Goal: Communication & Community: Answer question/provide support

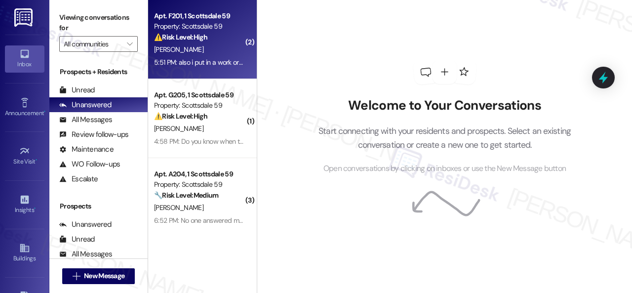
click at [205, 50] on div "[PERSON_NAME]" at bounding box center [199, 49] width 93 height 12
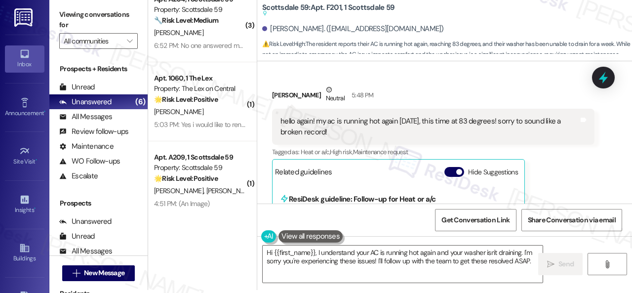
scroll to position [1550, 0]
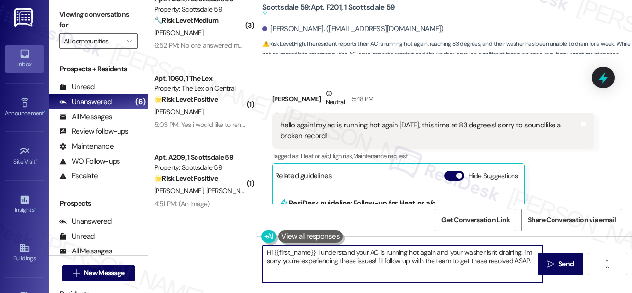
drag, startPoint x: 523, startPoint y: 251, endPoint x: 533, endPoint y: 291, distance: 41.1
click at [539, 286] on div "Hi {{first_name}}, I understand your AC is running hot again and your washer is…" at bounding box center [444, 273] width 375 height 74
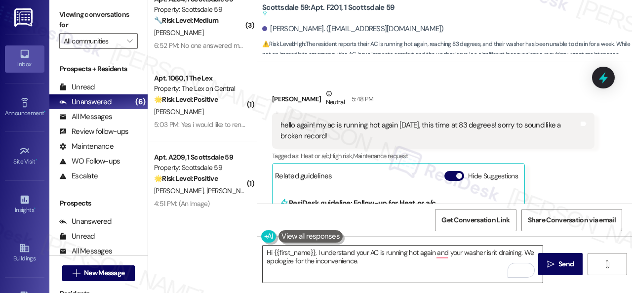
click at [441, 267] on textarea "Hi {{first_name}}, I understand your AC is running hot again and your washer is…" at bounding box center [403, 263] width 280 height 37
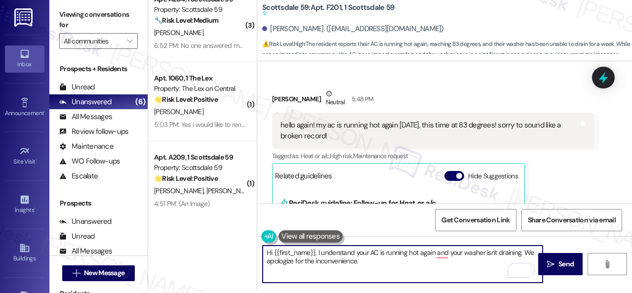
paste textarea "Is there already a work order for the"
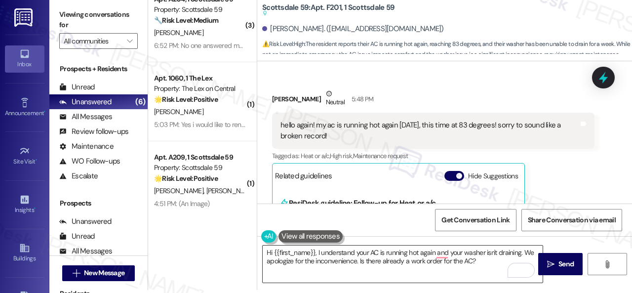
click at [479, 260] on textarea "Hi {{first_name}}, I understand your AC is running hot again and your washer is…" at bounding box center [403, 263] width 280 height 37
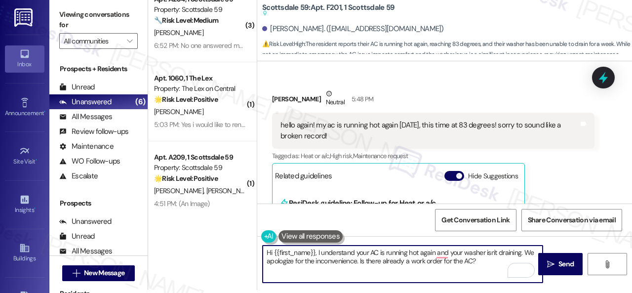
paste textarea "If so, may I have the work order number to follow up with the site team? If non…"
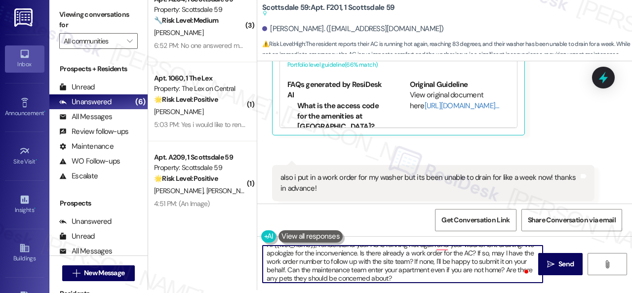
scroll to position [1846, 0]
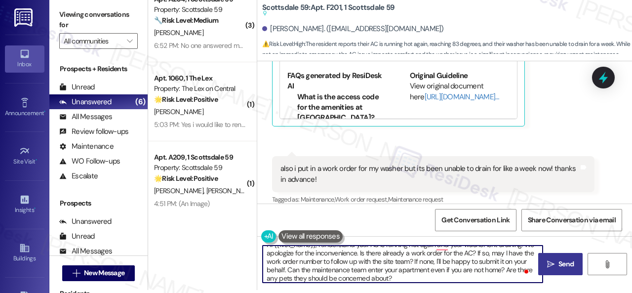
type textarea "Hi {{first_name}}, I understand your AC is running hot again and your washer is…"
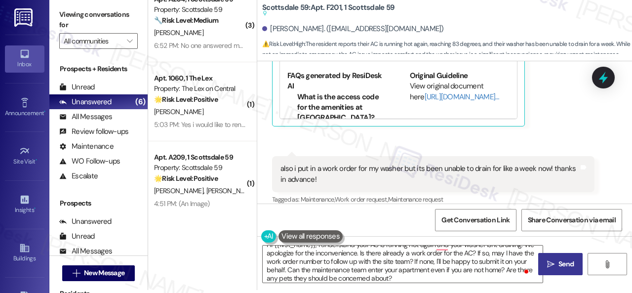
click at [547, 263] on icon "" at bounding box center [550, 264] width 7 height 8
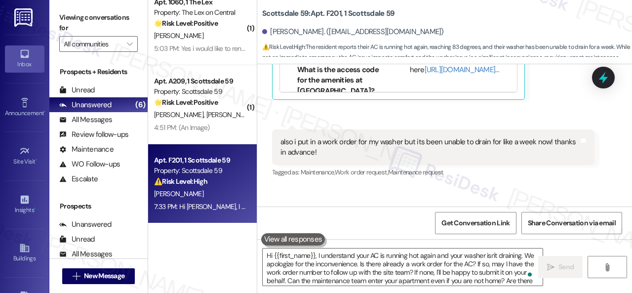
scroll to position [1814, 0]
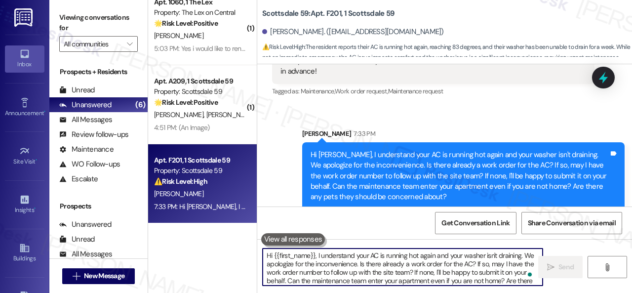
click at [358, 267] on textarea "Hi {{first_name}}, I understand your AC is running hot again and your washer is…" at bounding box center [403, 266] width 280 height 37
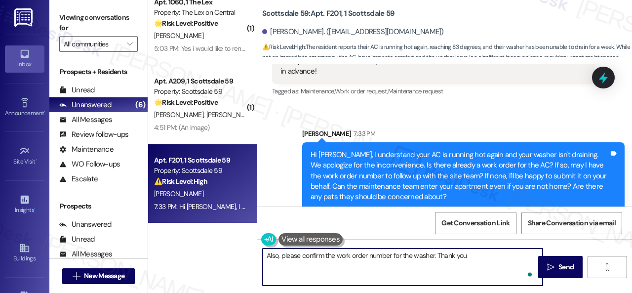
type textarea "Also, please confirm the work order number for the washer. Thank you."
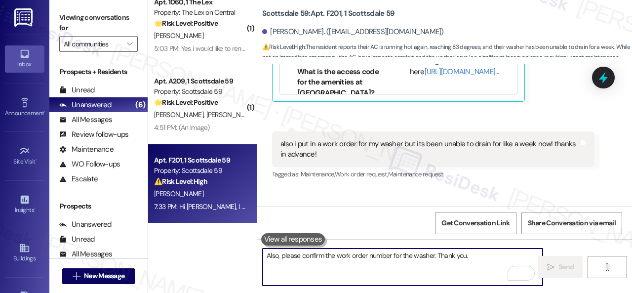
scroll to position [1703, 0]
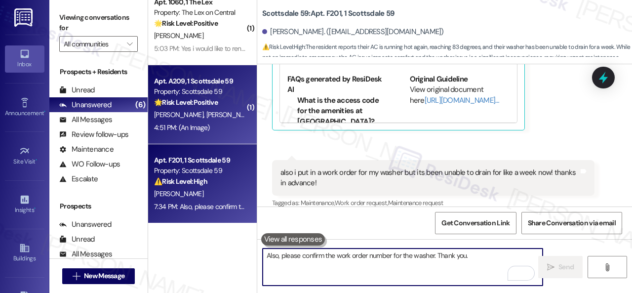
click at [227, 116] on div "E. Graham A. Cloutier" at bounding box center [199, 115] width 93 height 12
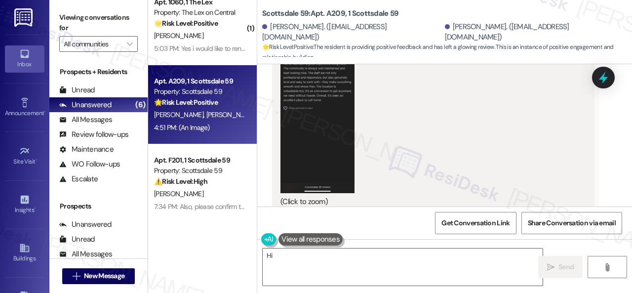
scroll to position [1488, 0]
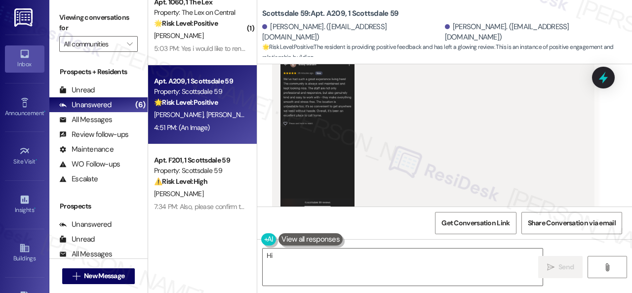
click at [330, 134] on button "Zoom image" at bounding box center [317, 128] width 74 height 160
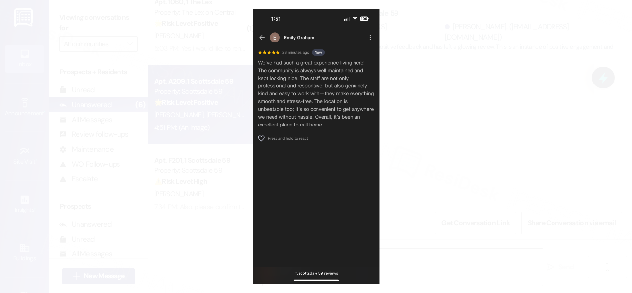
click at [421, 140] on button "Unzoom image" at bounding box center [316, 146] width 632 height 293
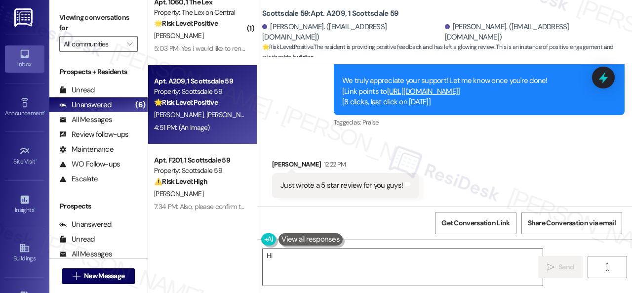
scroll to position [846, 0]
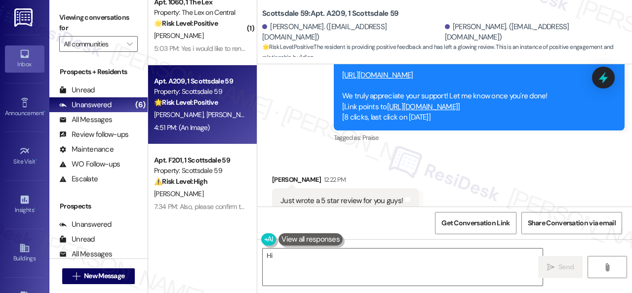
click at [390, 77] on link "https://www.theresidesk.com/links/review-f2J74FwLA" at bounding box center [377, 75] width 71 height 10
drag, startPoint x: 263, startPoint y: 13, endPoint x: 343, endPoint y: 14, distance: 80.0
click at [343, 14] on b "Scottsdale 59: Apt. A209, 1 Scottsdale 59" at bounding box center [330, 13] width 136 height 10
copy b "Scottsdale 59: Apt. A209"
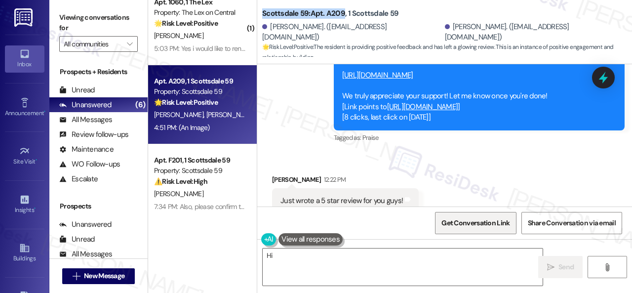
click at [499, 229] on span "Get Conversation Link" at bounding box center [475, 222] width 72 height 21
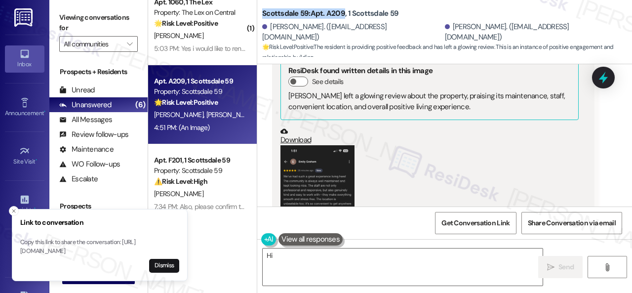
scroll to position [1439, 0]
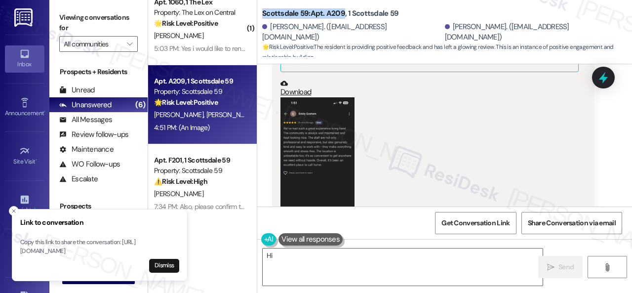
click at [299, 157] on button "Zoom image" at bounding box center [317, 177] width 74 height 160
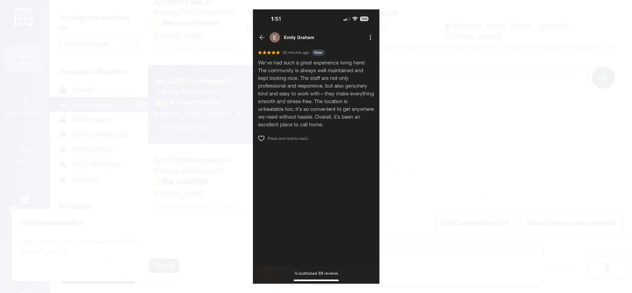
click at [350, 99] on button "Unzoom image" at bounding box center [316, 146] width 632 height 293
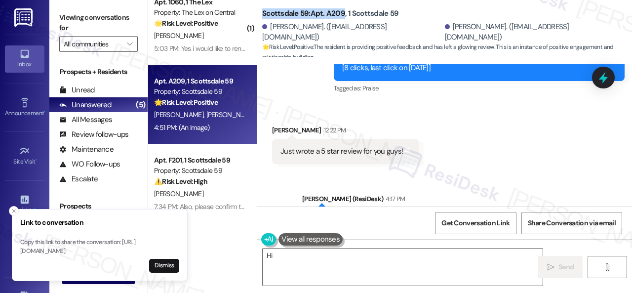
scroll to position [846, 0]
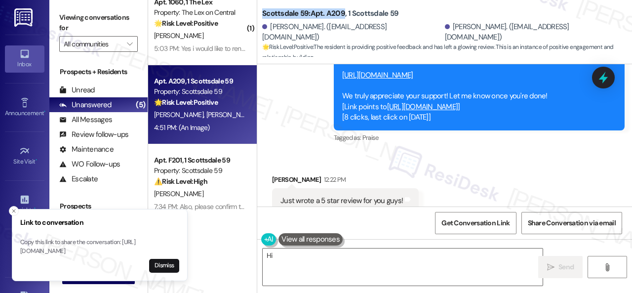
click at [395, 74] on link "https://www.theresidesk.com/links/review-f2J74FwLA" at bounding box center [377, 75] width 71 height 10
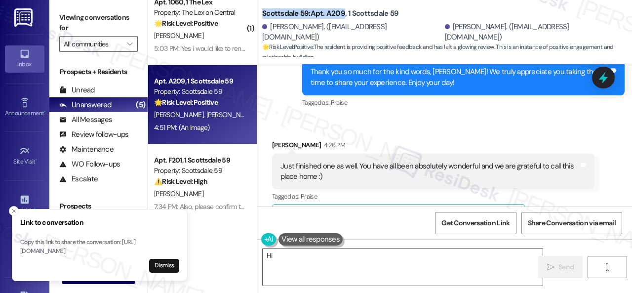
scroll to position [1093, 0]
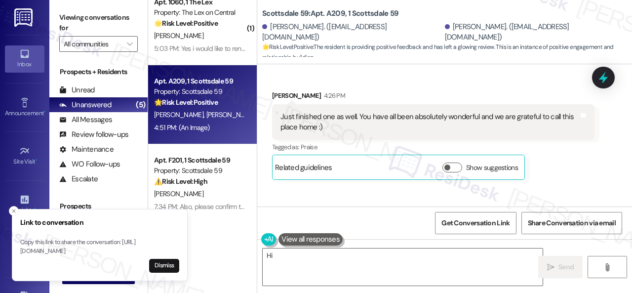
click at [479, 88] on div "Received via SMS Emily Graham 4:26 PM Just finished one as well. You have all b…" at bounding box center [444, 127] width 375 height 119
click at [12, 208] on icon "Close toast" at bounding box center [14, 211] width 6 height 6
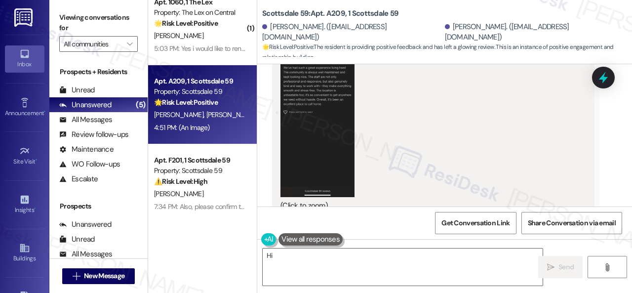
scroll to position [1537, 0]
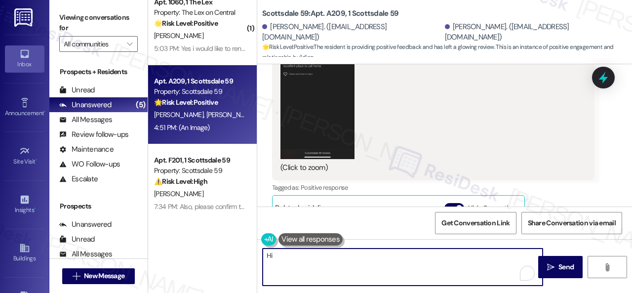
drag, startPoint x: 264, startPoint y: 253, endPoint x: 426, endPoint y: 250, distance: 162.4
click at [426, 250] on textarea "Hi {{first_name}}, thank you so much for the kind words! We're so glad you're e…" at bounding box center [403, 266] width 280 height 37
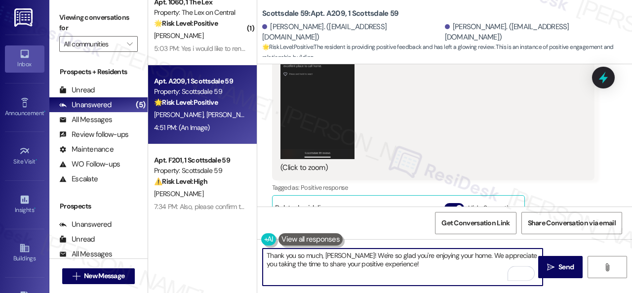
click at [400, 264] on textarea "Thank you so much, Emily! We're so glad you're enjoying your home. We appreciat…" at bounding box center [403, 266] width 280 height 37
type textarea "Thank you so much, Emily! We're so glad you're enjoying your home. We appreciat…"
click at [558, 273] on button " Send" at bounding box center [560, 267] width 44 height 22
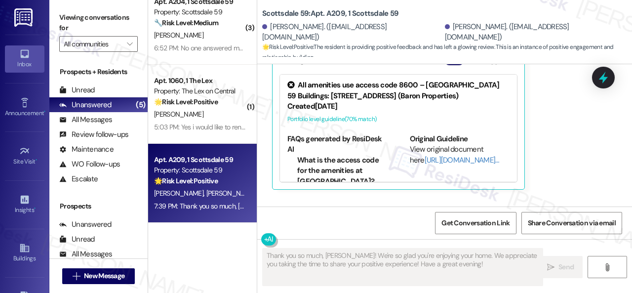
scroll to position [172, 0]
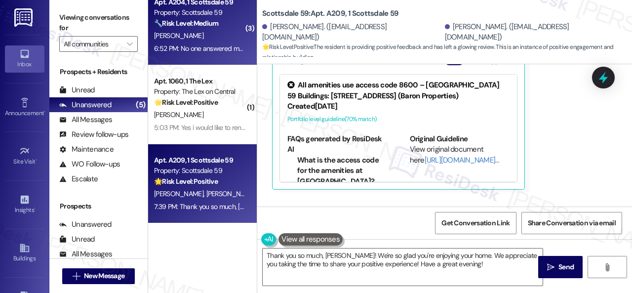
click at [209, 32] on div "A. Kirkendall" at bounding box center [199, 36] width 93 height 12
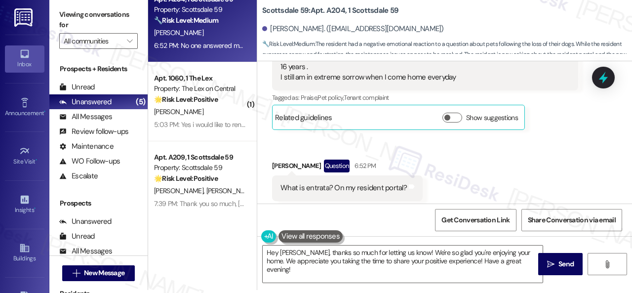
scroll to position [2759, 0]
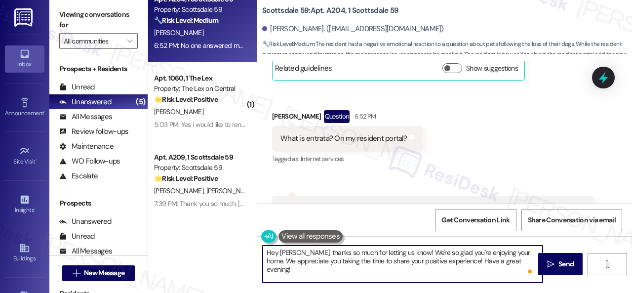
drag, startPoint x: 411, startPoint y: 269, endPoint x: 365, endPoint y: 260, distance: 46.3
click at [365, 260] on textarea "Hi {{first_name}}, I'm sorry to hear no one answered at the leasing office. I c…" at bounding box center [403, 263] width 280 height 37
click at [332, 249] on textarea "Hi {{first_name}}, I'm sorry to hear no one answered at the leasing office. I c…" at bounding box center [403, 263] width 280 height 37
drag, startPoint x: 394, startPoint y: 269, endPoint x: 264, endPoint y: 267, distance: 130.8
click at [241, 252] on div "( 1 ) Apt. G205, 1 Scottsdale 59 Property: Scottsdale 59 ⚠️ Risk Level: High Th…" at bounding box center [390, 143] width 484 height 293
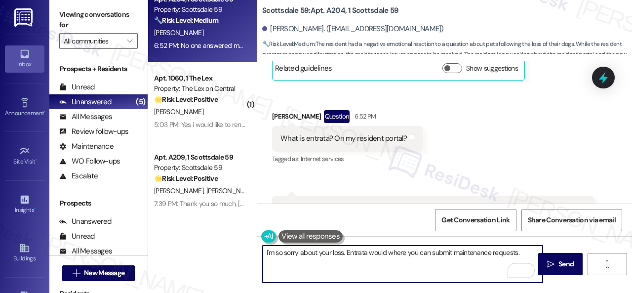
scroll to position [2809, 0]
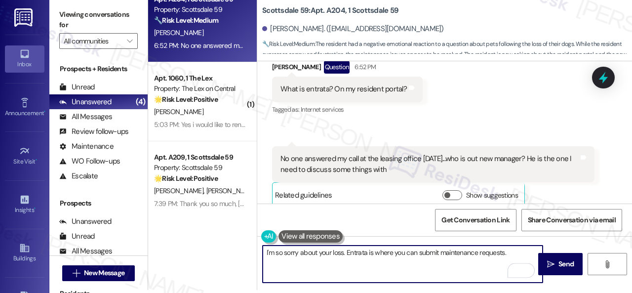
click at [513, 251] on textarea "I'm so sorry about your loss. Entrata is where you can submit maintenance reque…" at bounding box center [403, 263] width 280 height 37
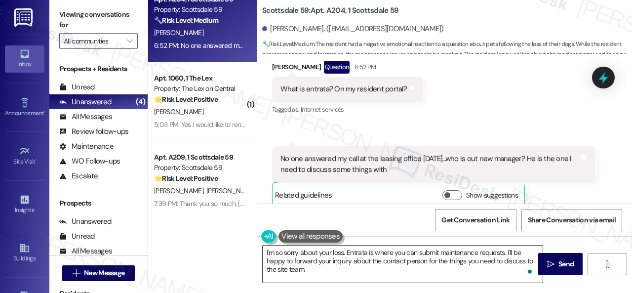
click at [426, 266] on textarea "I'm so sorry about your loss. Entrata is where you can submit maintenance reque…" at bounding box center [403, 263] width 280 height 37
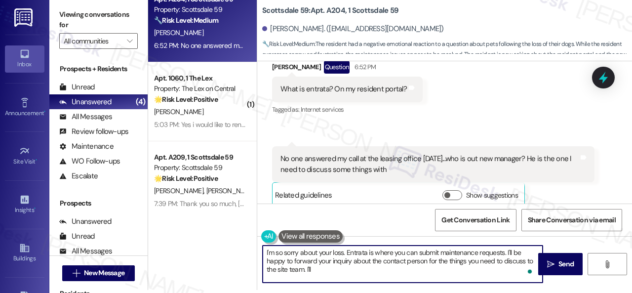
paste textarea "get back to you as soon as I receive a response. I appreciate your patience."
type textarea "I'm so sorry about your loss. Entrata is where you can submit maintenance reque…"
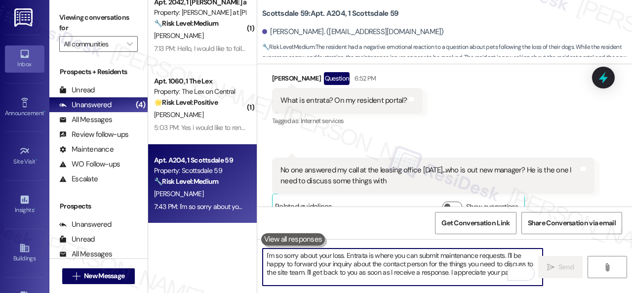
scroll to position [2800, 0]
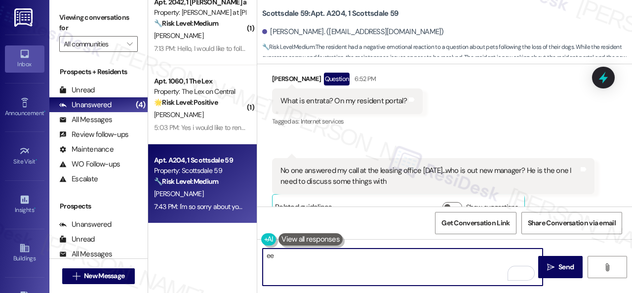
type textarea "ee"
click at [359, 220] on div "Get Conversation Link Share Conversation via email" at bounding box center [444, 222] width 375 height 33
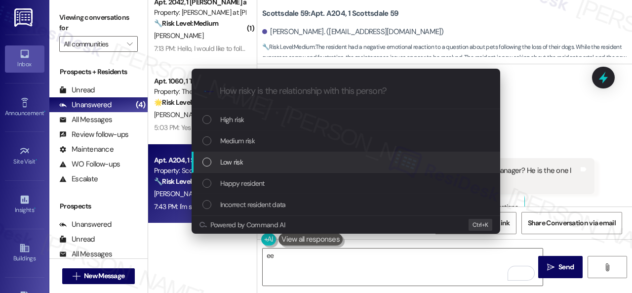
click at [229, 162] on span "Low risk" at bounding box center [231, 161] width 23 height 11
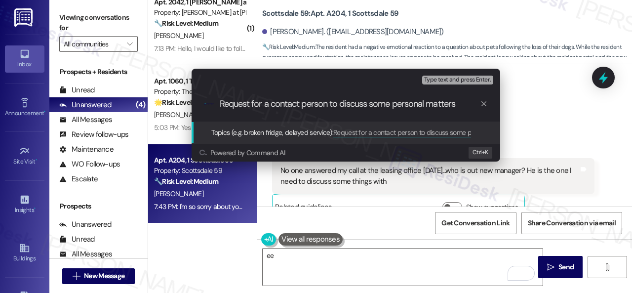
type input "Request for a contact person to discuss some personal matters."
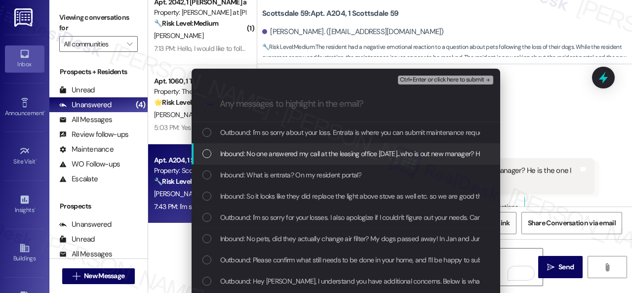
click at [242, 152] on span "Inbound: No one answered my call at the leasing office today...who is out new m…" at bounding box center [416, 153] width 393 height 11
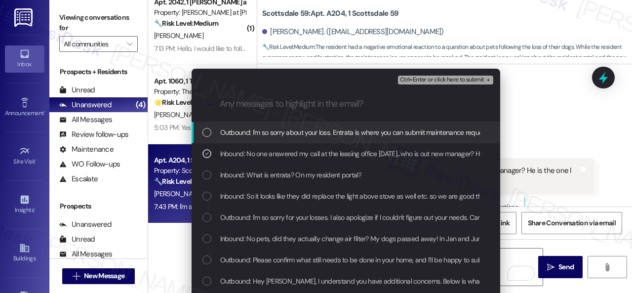
click at [429, 78] on span "Ctrl+Enter or click here to submit" at bounding box center [442, 79] width 84 height 7
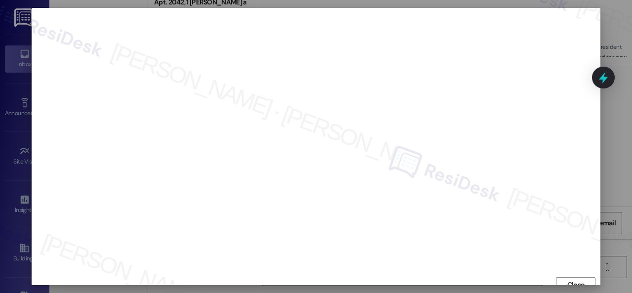
scroll to position [7, 0]
click at [562, 274] on button "Close" at bounding box center [575, 277] width 39 height 16
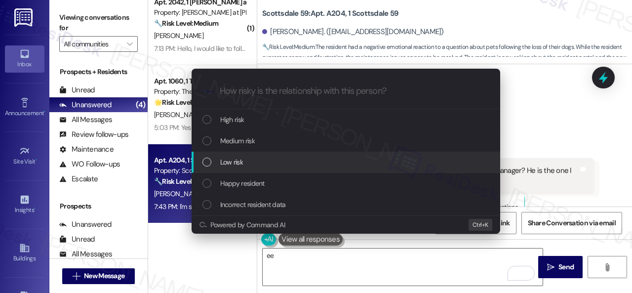
click at [237, 166] on span "Low risk" at bounding box center [231, 161] width 23 height 11
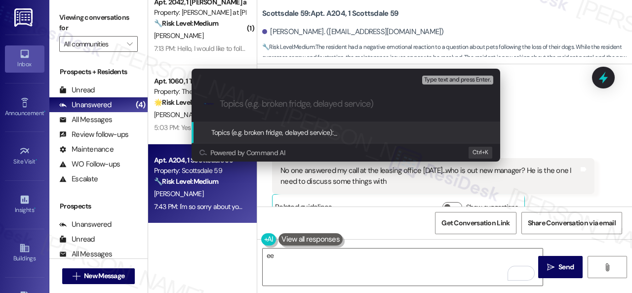
paste input "Request for a contact person to discuss some personal matters."
type input "Request for a contact person to discuss some personal matters."
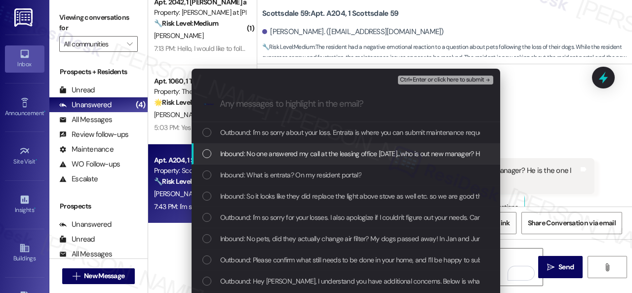
click at [256, 151] on span "Inbound: No one answered my call at the leasing office today...who is out new m…" at bounding box center [416, 153] width 393 height 11
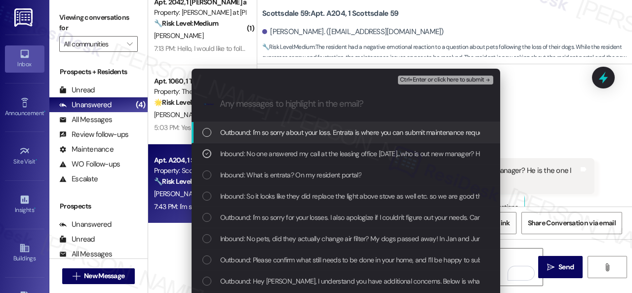
click at [407, 78] on span "Ctrl+Enter or click here to submit" at bounding box center [442, 79] width 84 height 7
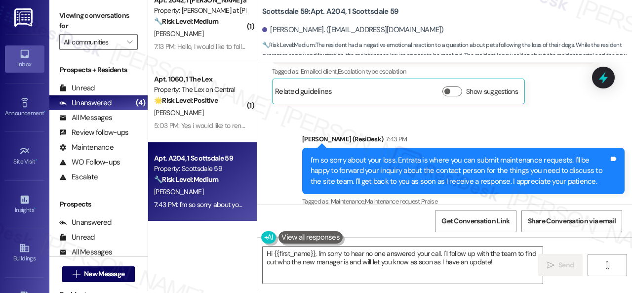
scroll to position [3, 0]
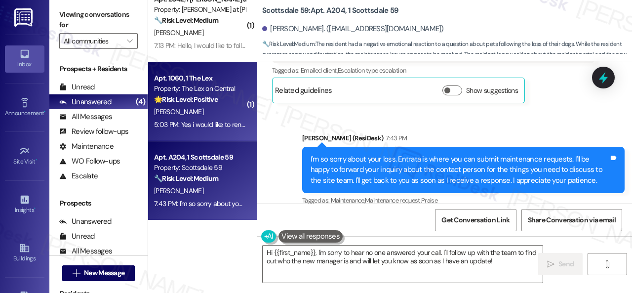
click at [219, 112] on div "I. Emms" at bounding box center [199, 112] width 93 height 12
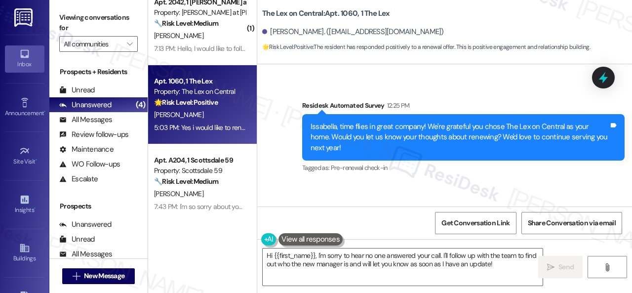
scroll to position [888, 0]
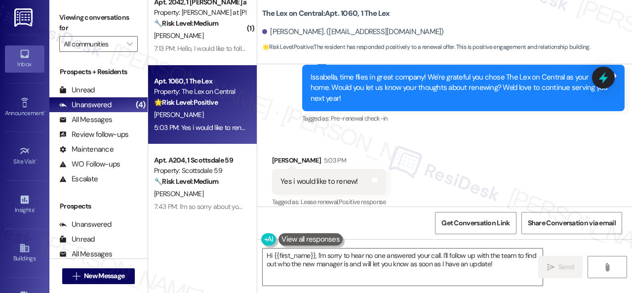
click at [311, 133] on div "Received via SMS Issabella Emms 5:03 PM Yes i would like to renew! Tags and not…" at bounding box center [444, 174] width 375 height 83
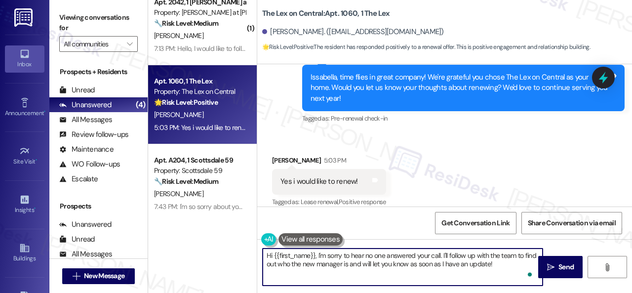
drag, startPoint x: 355, startPoint y: 279, endPoint x: 237, endPoint y: 244, distance: 123.1
click at [237, 244] on div "( 1 ) Apt. G205, 1 Scottsdale 59 Property: Scottsdale 59 ⚠️ Risk Level: High Th…" at bounding box center [390, 146] width 484 height 293
paste textarea "I'm thrilled to hear you're planning to renew your lease with us at {{property}…"
type textarea "I'm thrilled to hear you're planning to renew your lease with us at {{property}…"
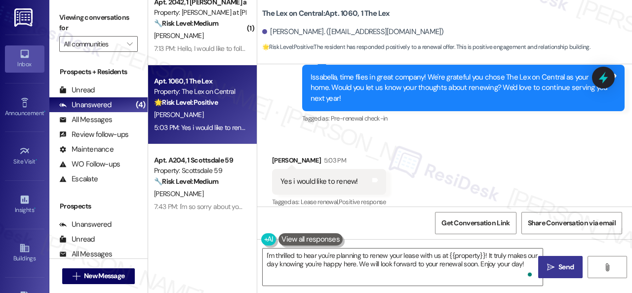
click at [558, 264] on span "Send" at bounding box center [565, 267] width 15 height 10
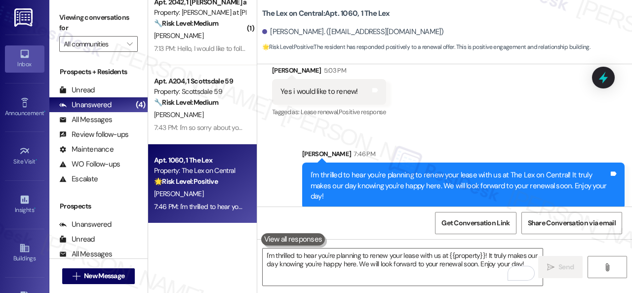
scroll to position [3, 0]
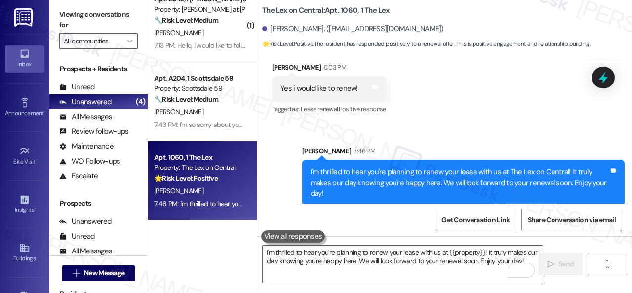
drag, startPoint x: 285, startPoint y: 145, endPoint x: 296, endPoint y: 199, distance: 55.3
click at [285, 145] on div "Sent via SMS Sarah 7:46 PM I'm thrilled to hear you're planning to renew your l…" at bounding box center [444, 168] width 375 height 90
click at [307, 258] on textarea "I'm thrilled to hear you're planning to renew your lease with us at {{property}…" at bounding box center [403, 263] width 280 height 37
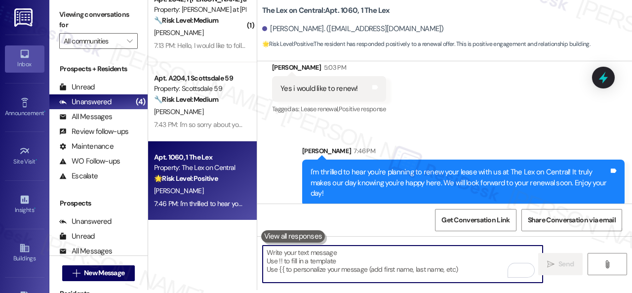
paste textarea "I'm thrilled to hear you're planning to renew your lease with us at {{property}…"
type textarea "I'm thrilled to hear you're planning to renew your lease with us at {{property}…"
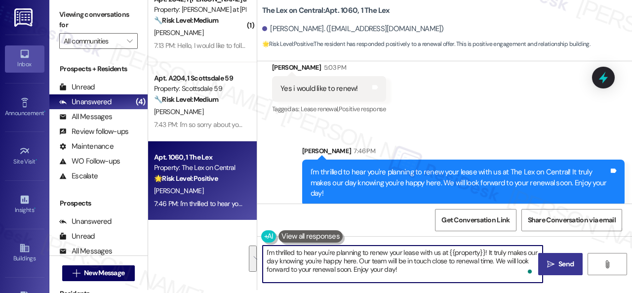
drag, startPoint x: 442, startPoint y: 269, endPoint x: 237, endPoint y: 225, distance: 209.6
click at [237, 225] on div "( 1 ) Apt. G205, 1 Scottsdale 59 Property: Scottsdale 59 ⚠️ Risk Level: High Th…" at bounding box center [390, 143] width 484 height 293
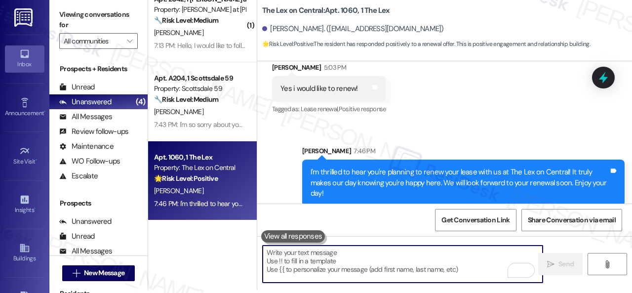
click at [276, 172] on div "Sent via SMS Sarah 7:46 PM I'm thrilled to hear you're planning to renew your l…" at bounding box center [444, 168] width 375 height 90
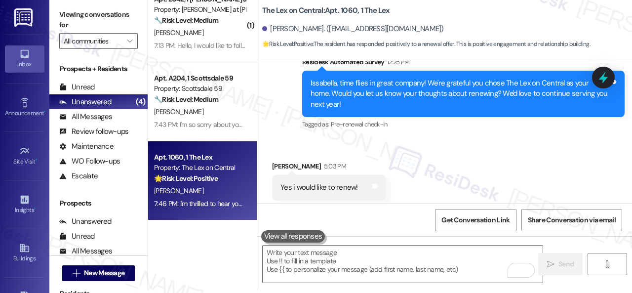
scroll to position [929, 0]
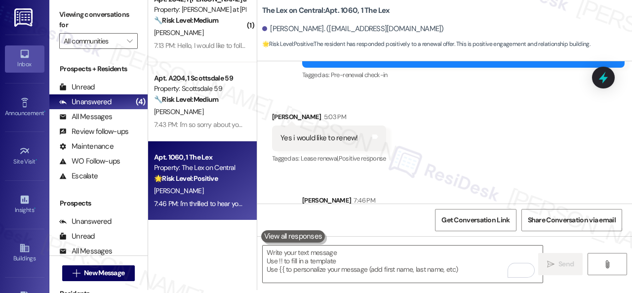
click at [301, 89] on div "Received via SMS Issabella Emms 5:03 PM Yes i would like to renew! Tags and not…" at bounding box center [444, 130] width 375 height 83
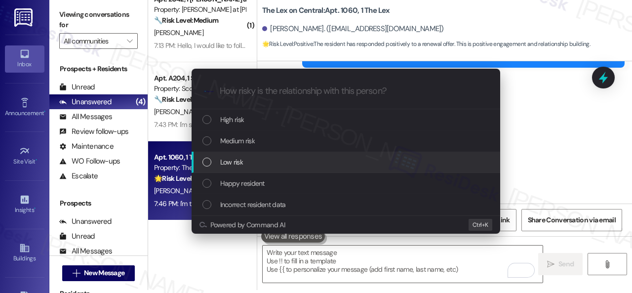
click at [237, 163] on span "Low risk" at bounding box center [231, 161] width 23 height 11
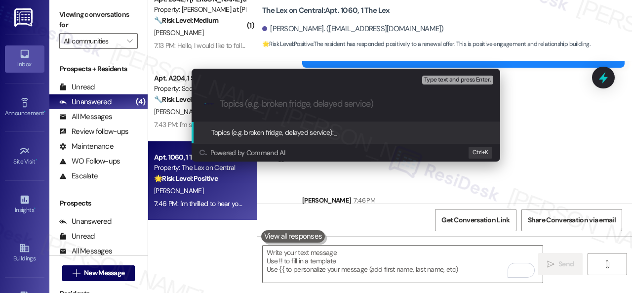
paste input "Renewal Survey Response"
type input "Renewal Survey Response"
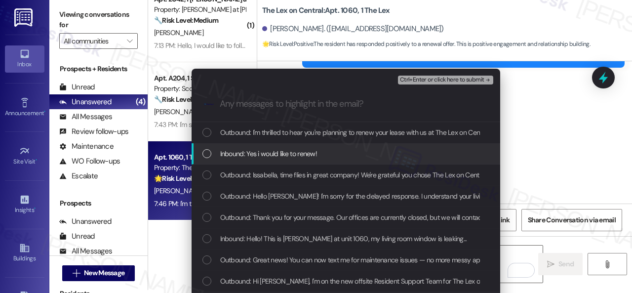
click at [273, 151] on span "Inbound: Yes i would like to renew!" at bounding box center [268, 153] width 97 height 11
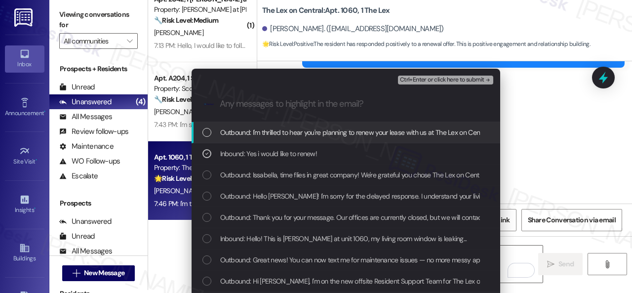
click at [414, 76] on span "Ctrl+Enter or click here to submit" at bounding box center [442, 79] width 84 height 7
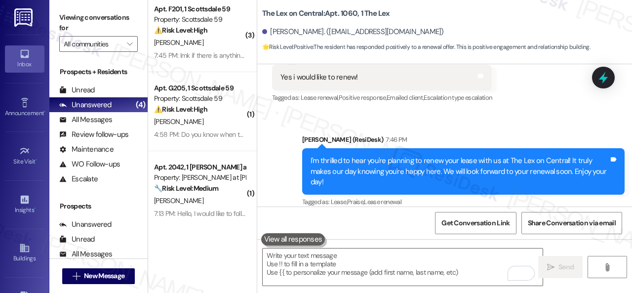
scroll to position [0, 0]
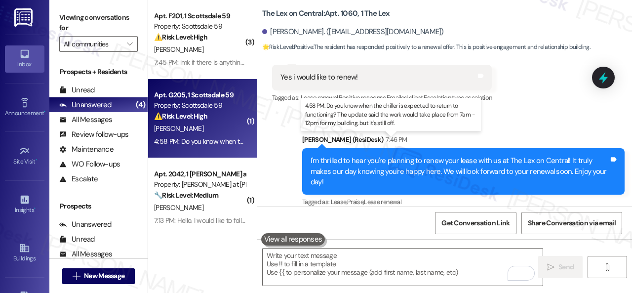
click at [217, 141] on div "4:58 PM: Do you know when the chiller is expected to return to functioning? The…" at bounding box center [393, 141] width 479 height 9
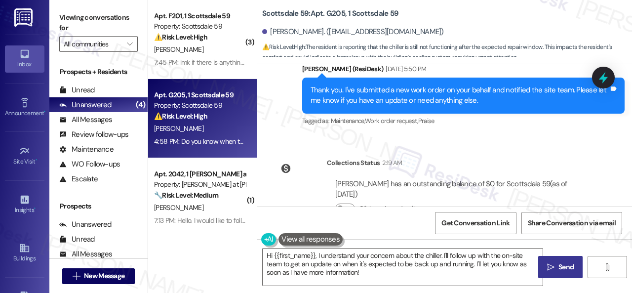
scroll to position [1303, 0]
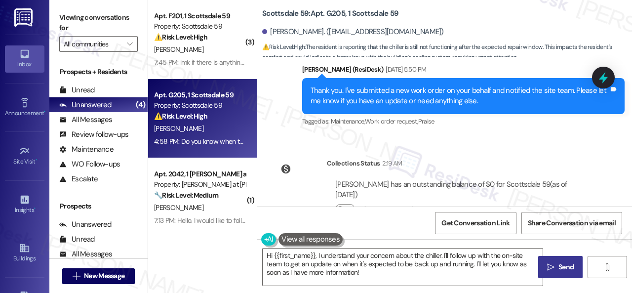
click at [461, 117] on div "WO Lease started Jun 19, 2025 at 8:00 PM Show details Survey, sent via SMS Resi…" at bounding box center [444, 135] width 375 height 142
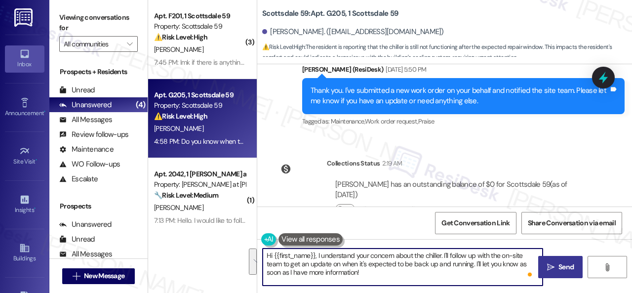
drag, startPoint x: 375, startPoint y: 270, endPoint x: 317, endPoint y: 256, distance: 60.0
click at [317, 256] on textarea "Hi {{first_name}}, I understand your concern about the chiller. I'll follow up …" at bounding box center [403, 266] width 280 height 37
paste textarea "'m sorry for the delayed response. Please don’t hesitate to confirm if you stil…"
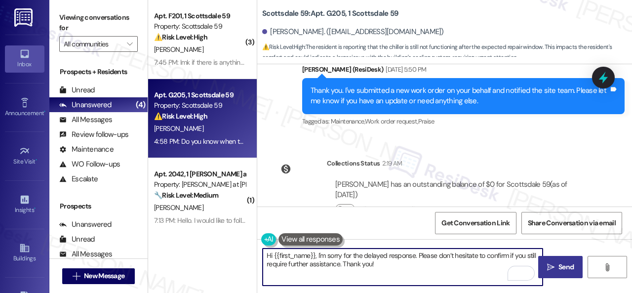
click at [339, 266] on textarea "Hi {{first_name}}, I'm sorry for the delayed response. Please don’t hesitate to…" at bounding box center [403, 266] width 280 height 37
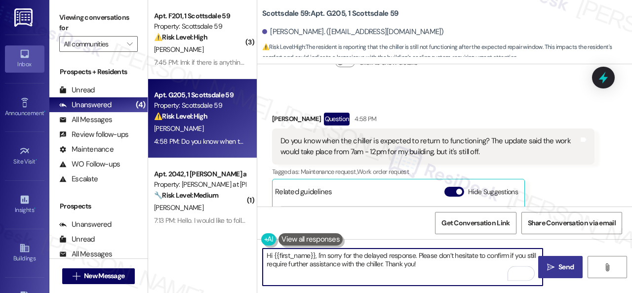
scroll to position [1451, 0]
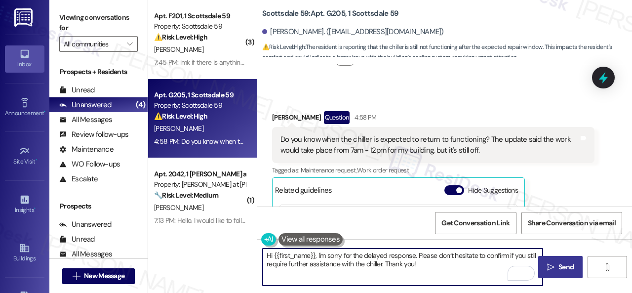
type textarea "Hi {{first_name}}, I'm sorry for the delayed response. Please don’t hesitate to…"
click at [549, 264] on icon "" at bounding box center [550, 267] width 7 height 8
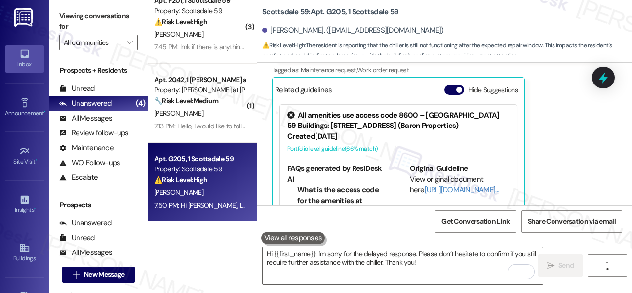
scroll to position [3, 0]
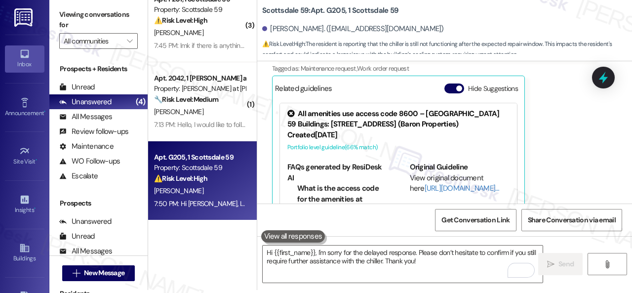
click at [211, 117] on div "[PERSON_NAME]" at bounding box center [199, 112] width 93 height 12
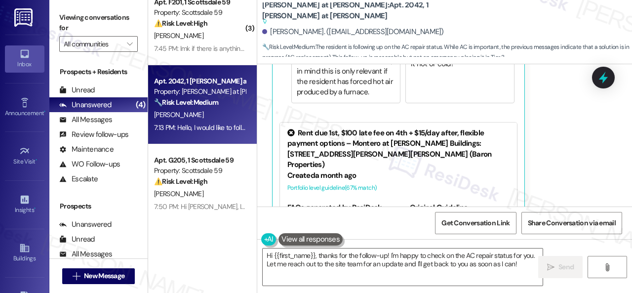
scroll to position [1911, 0]
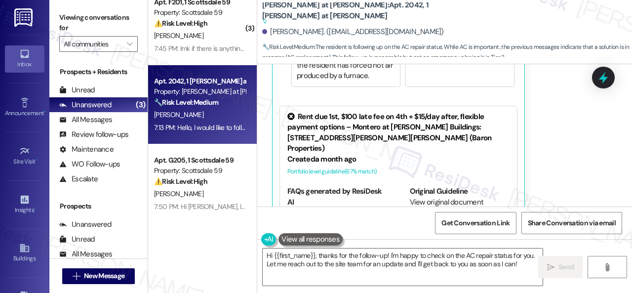
click at [536, 125] on div "Alicja Nitka 7:13 PM Hello, I would like to follow up on the status of the AC r…" at bounding box center [433, 53] width 322 height 334
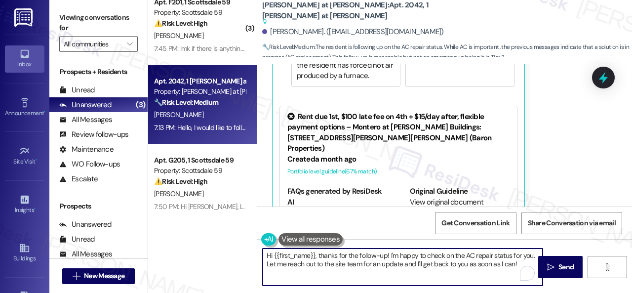
scroll to position [3, 0]
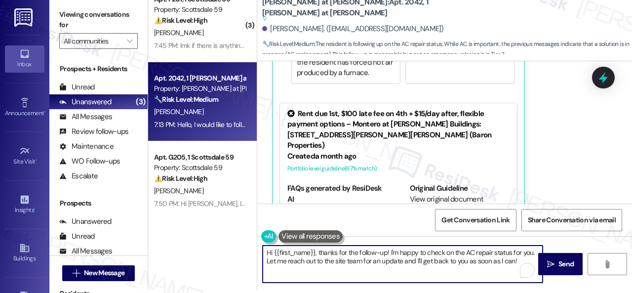
drag, startPoint x: 265, startPoint y: 254, endPoint x: 579, endPoint y: 312, distance: 319.7
click at [579, 292] on html "Inbox Go to Inbox Announcement • Send A Text Announcement Site Visit • Go to Si…" at bounding box center [316, 146] width 632 height 293
paste textarea "I haven't received a response from the site team yet. Rest assured that I will …"
drag, startPoint x: 340, startPoint y: 259, endPoint x: 345, endPoint y: 270, distance: 12.6
click at [345, 270] on textarea "I haven't received a response from the site team yet. Rest assured that I will …" at bounding box center [403, 263] width 280 height 37
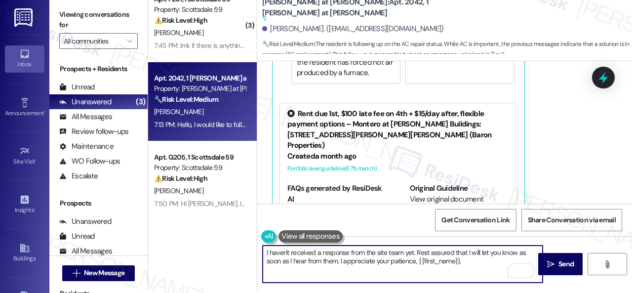
click at [478, 261] on textarea "I haven't received a response from the site team yet. Rest assured that I will …" at bounding box center [403, 263] width 280 height 37
type textarea "I haven't received a response from the site team yet. Rest assured that I will …"
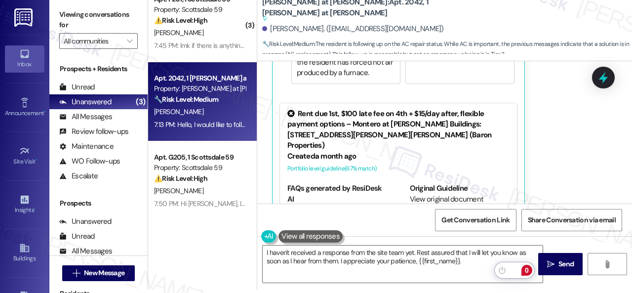
drag, startPoint x: 549, startPoint y: 266, endPoint x: 554, endPoint y: 249, distance: 16.9
click at [549, 266] on icon "" at bounding box center [550, 264] width 7 height 8
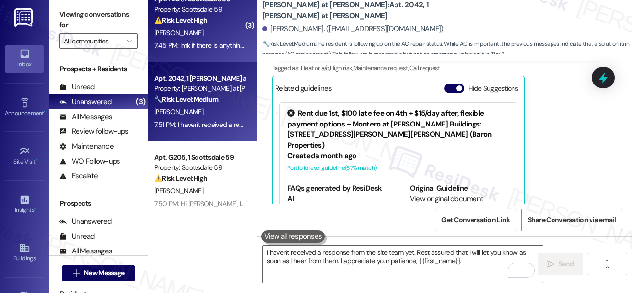
click at [228, 42] on div "7:45 PM: lmk if there is anything i can do on my end!! i hate to be such a nuis…" at bounding box center [271, 45] width 234 height 9
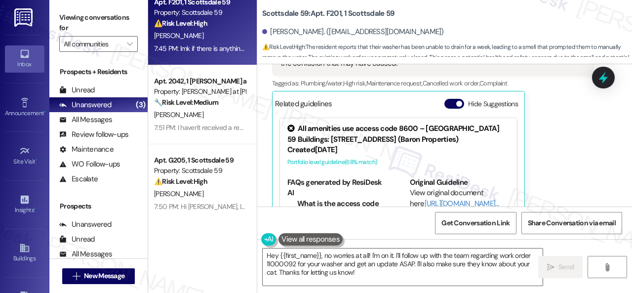
scroll to position [1906, 0]
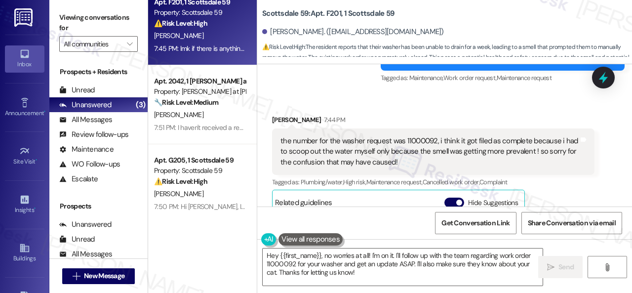
click at [420, 136] on div "the number for the washer request was 11000092, i think it got filed as complet…" at bounding box center [429, 152] width 298 height 32
copy div "11000092"
drag, startPoint x: 489, startPoint y: 103, endPoint x: 474, endPoint y: 89, distance: 20.6
click at [486, 107] on div "Received via SMS Tobias Poyer 7:44 PM the number for the washer request was 110…" at bounding box center [433, 223] width 337 height 232
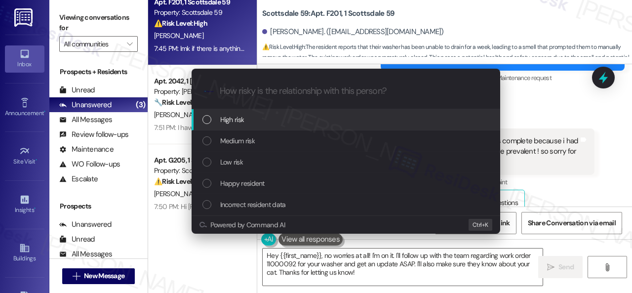
click at [232, 120] on span "High risk" at bounding box center [232, 119] width 24 height 11
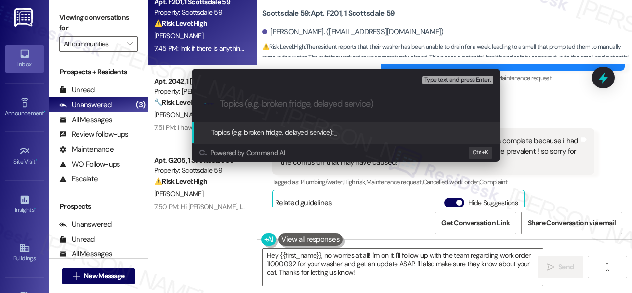
paste input "Follow-up on the closed work order 11000092"
type input "Follow-up on the closed work order 11000092"
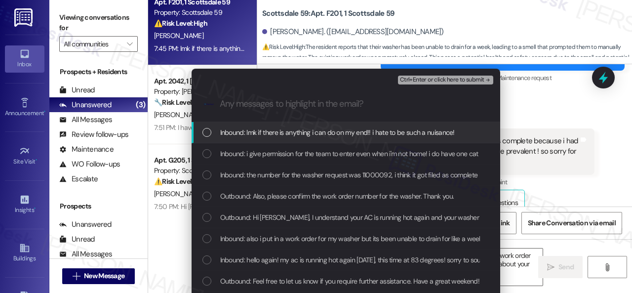
click at [281, 134] on span "Inbound: lmk if there is anything i can do on my end!! i hate to be such a nuis…" at bounding box center [337, 132] width 234 height 11
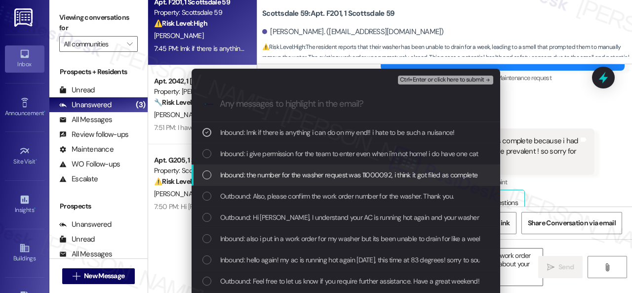
click at [278, 172] on span "Inbound: the number for the washer request was 11000092, i think it got filed a…" at bounding box center [560, 174] width 681 height 11
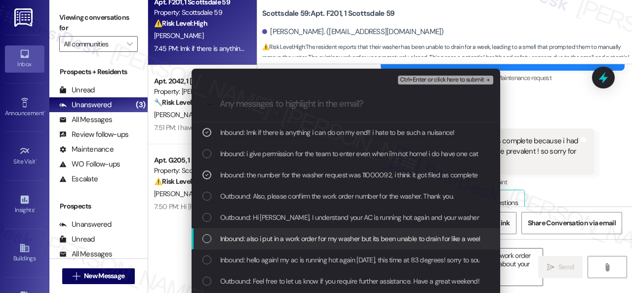
click at [287, 238] on span "Inbound: also i put in a work order for my washer but its been unable to drain …" at bounding box center [386, 238] width 333 height 11
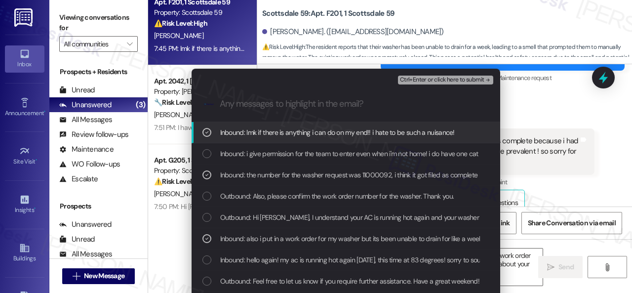
click at [408, 82] on span "Ctrl+Enter or click here to submit" at bounding box center [442, 79] width 84 height 7
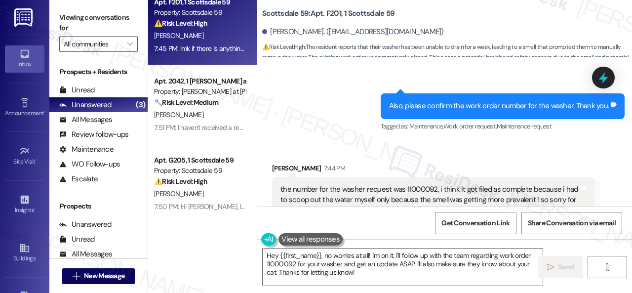
scroll to position [1857, 0]
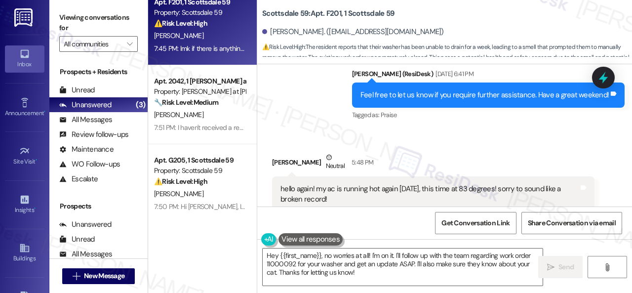
scroll to position [1462, 0]
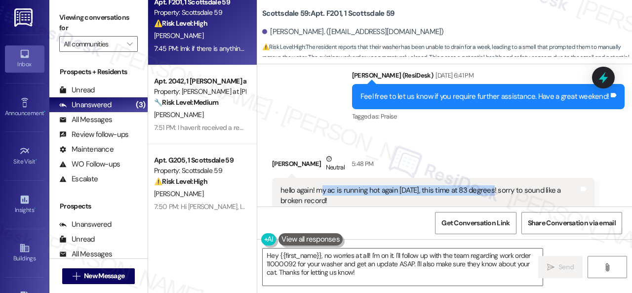
drag, startPoint x: 322, startPoint y: 181, endPoint x: 490, endPoint y: 176, distance: 167.9
click at [490, 185] on div "hello again! my ac is running hot again [DATE], this time at 83 degrees! sorry …" at bounding box center [429, 195] width 298 height 21
copy div "y ac is running hot again today, this time at 83 degrees!"
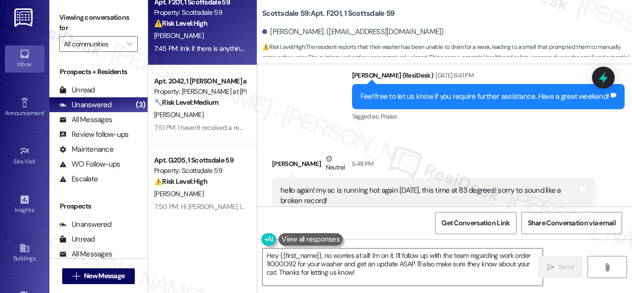
click at [502, 133] on div "Received via SMS Tobias Poyer Neutral 5:48 PM hello again! my ac is running hot…" at bounding box center [444, 236] width 375 height 210
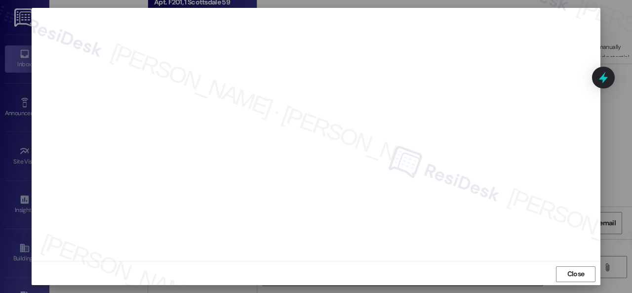
scroll to position [12, 0]
click at [565, 269] on span "Close" at bounding box center [575, 272] width 21 height 10
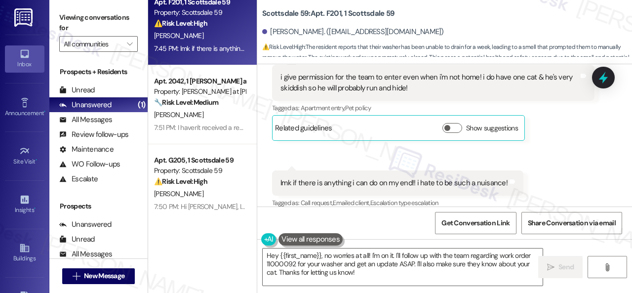
drag, startPoint x: 264, startPoint y: 262, endPoint x: 47, endPoint y: 204, distance: 223.6
click at [135, 234] on div "Viewing conversations for All communities  Prospects + Residents Unread (0) Un…" at bounding box center [340, 146] width 582 height 293
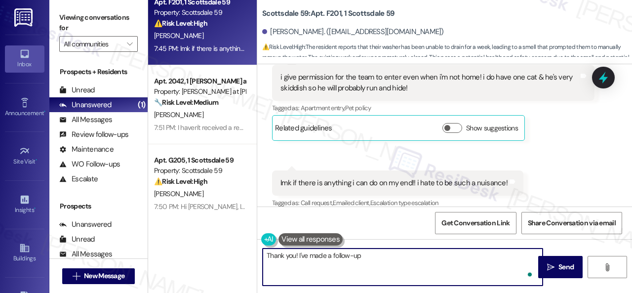
type textarea "Thank you! I've made a follow-up o"
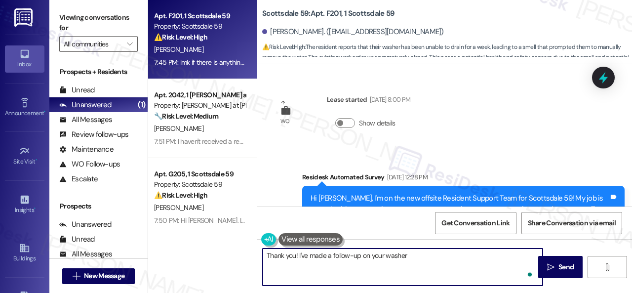
scroll to position [2203, 0]
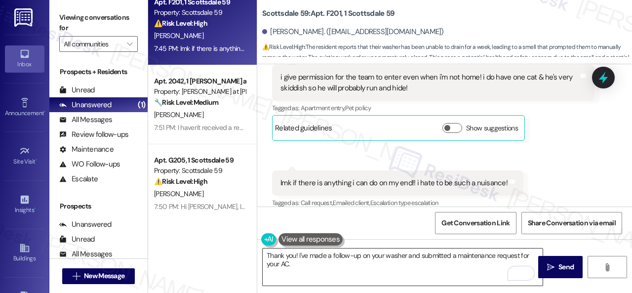
click at [442, 269] on textarea "Thank you! I've made a follow-up on your washer and submitted a maintenance req…" at bounding box center [403, 266] width 280 height 37
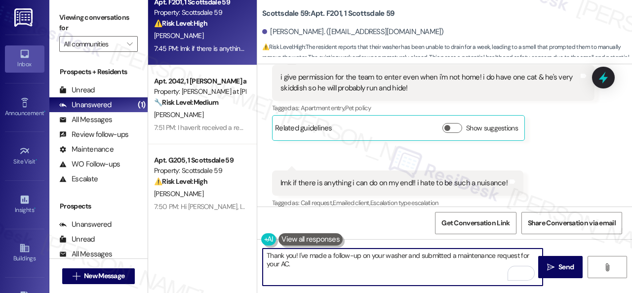
paste textarea "Please let me know if you have an update or need anything else."
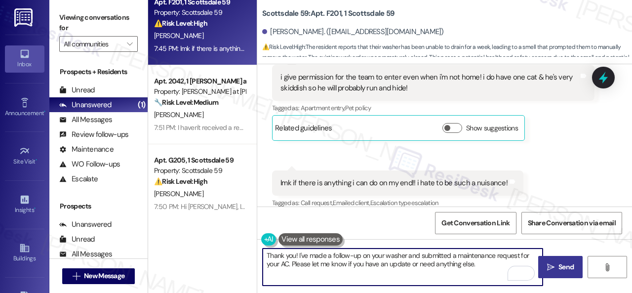
type textarea "Thank you! I've made a follow-up on your washer and submitted a maintenance req…"
click at [559, 266] on span "Send" at bounding box center [565, 267] width 15 height 10
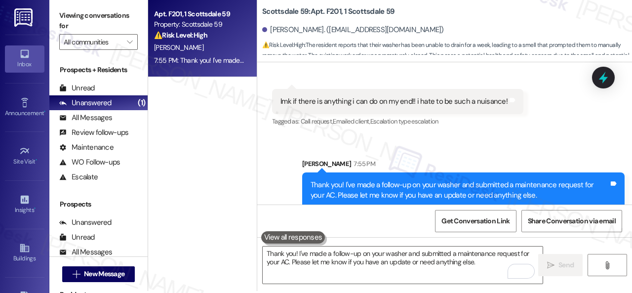
scroll to position [3, 0]
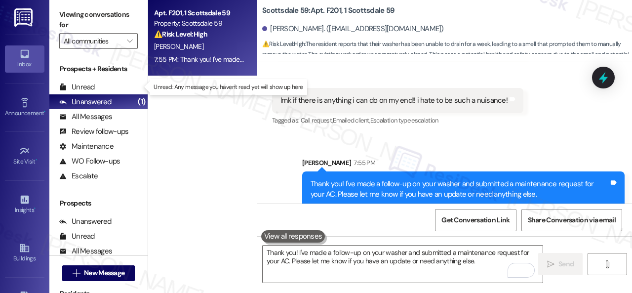
drag, startPoint x: 73, startPoint y: 88, endPoint x: 116, endPoint y: 73, distance: 45.6
click at [74, 88] on div "Unread" at bounding box center [77, 87] width 36 height 10
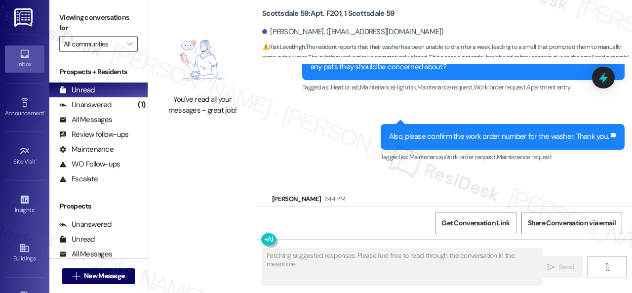
scroll to position [2202, 0]
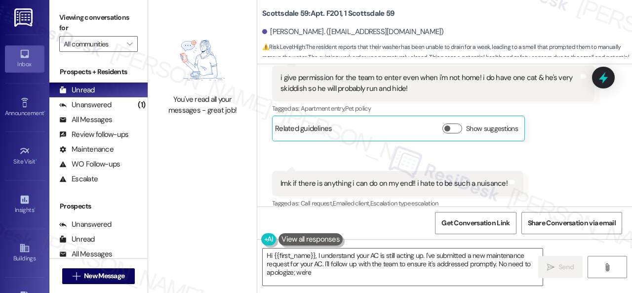
type textarea "Hi {{first_name}}, I understand your AC is still acting up. I've submitted a ne…"
